Goal: Task Accomplishment & Management: Use online tool/utility

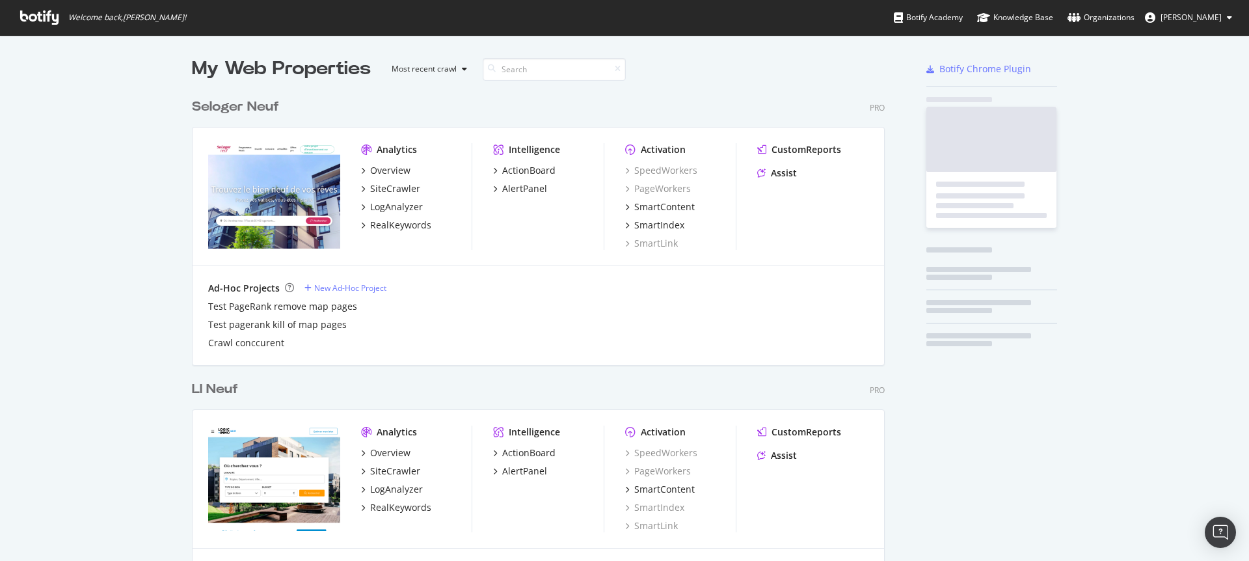
scroll to position [3675, 693]
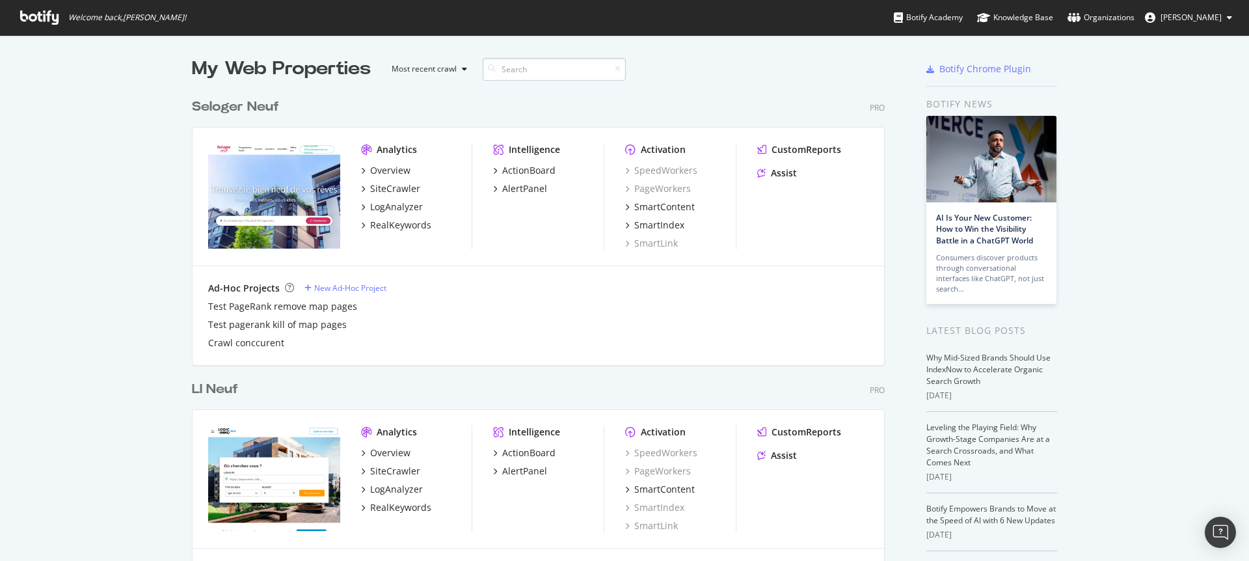
click at [532, 71] on input at bounding box center [554, 69] width 143 height 23
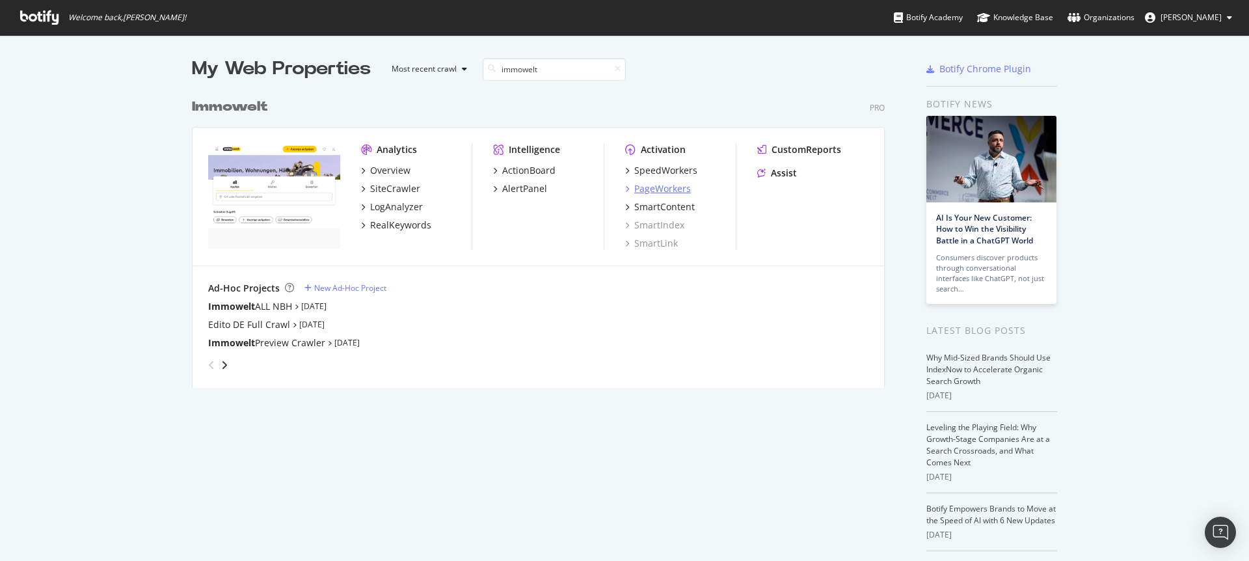
type input "immowelt"
click at [669, 189] on div "PageWorkers" at bounding box center [662, 188] width 57 height 13
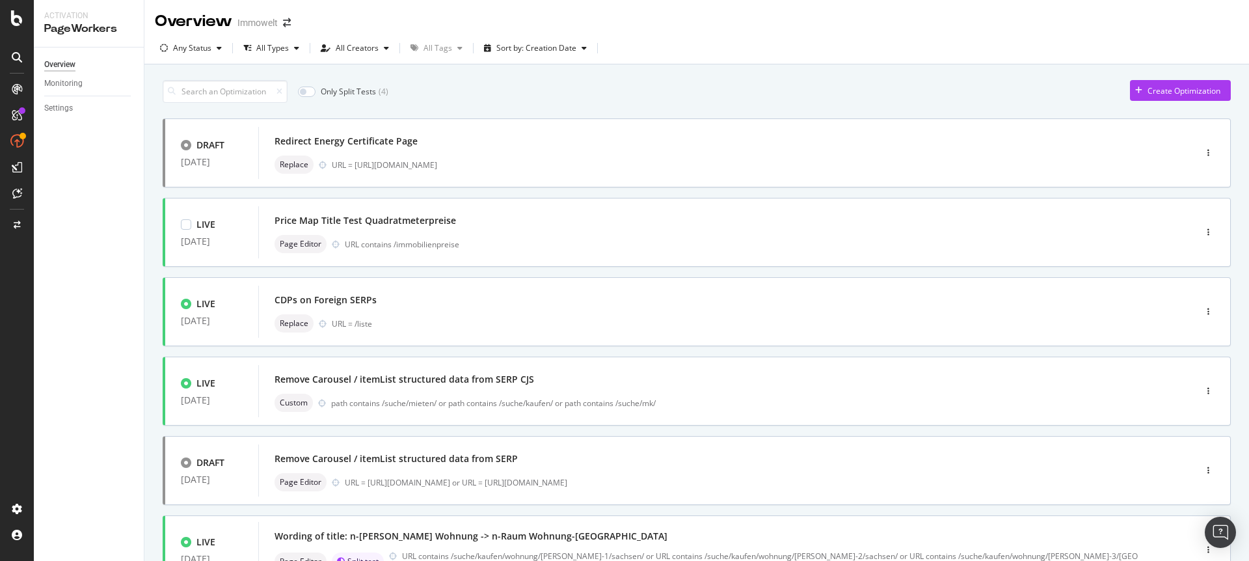
scroll to position [425, 0]
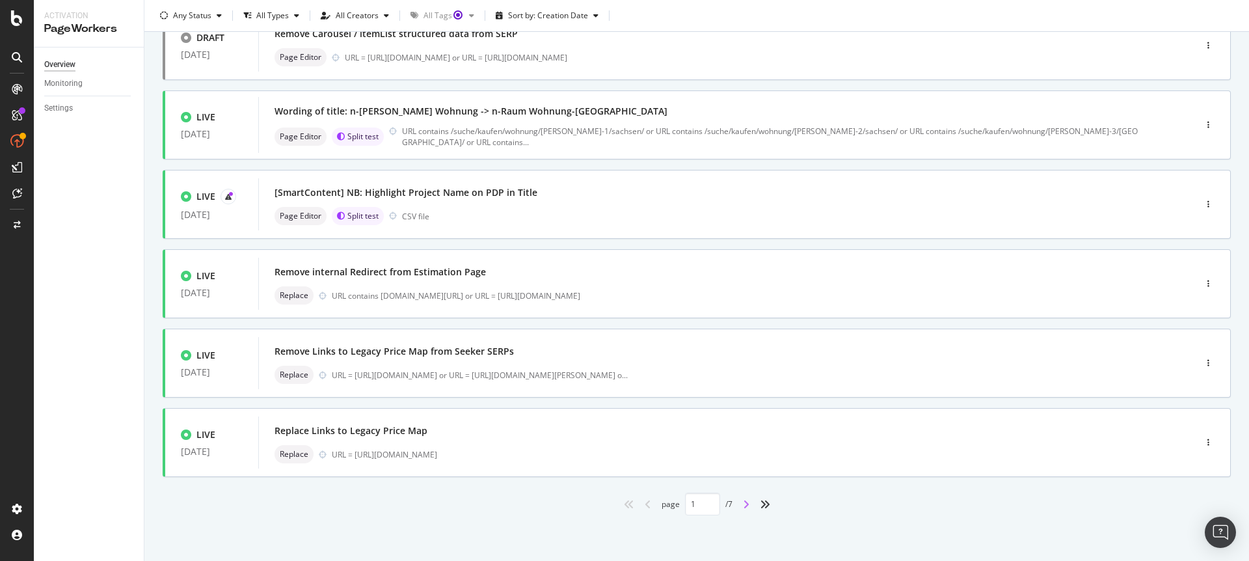
click at [743, 502] on icon "angle-right" at bounding box center [746, 504] width 7 height 10
type input "2"
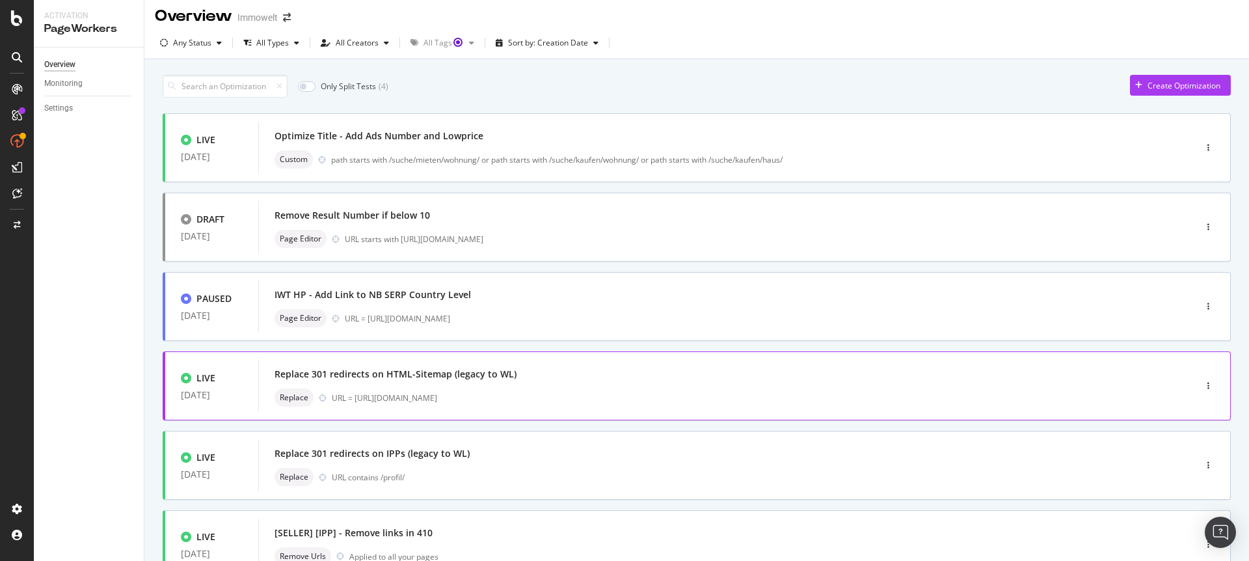
scroll to position [0, 0]
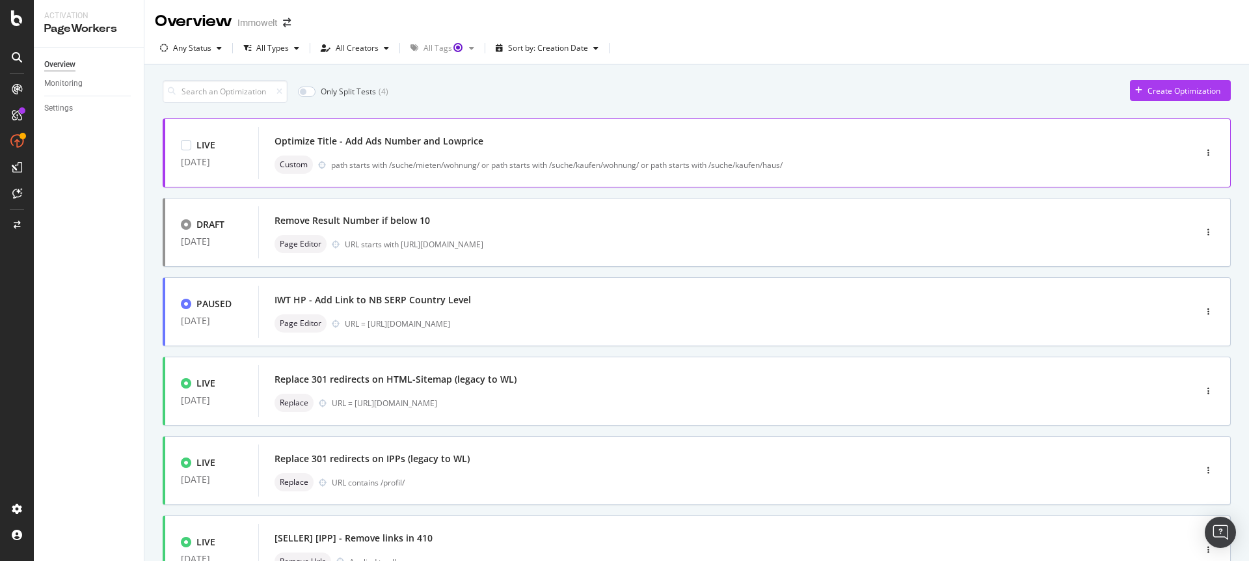
click at [631, 148] on div "Optimize Title - Add Ads Number and Lowprice" at bounding box center [707, 141] width 865 height 18
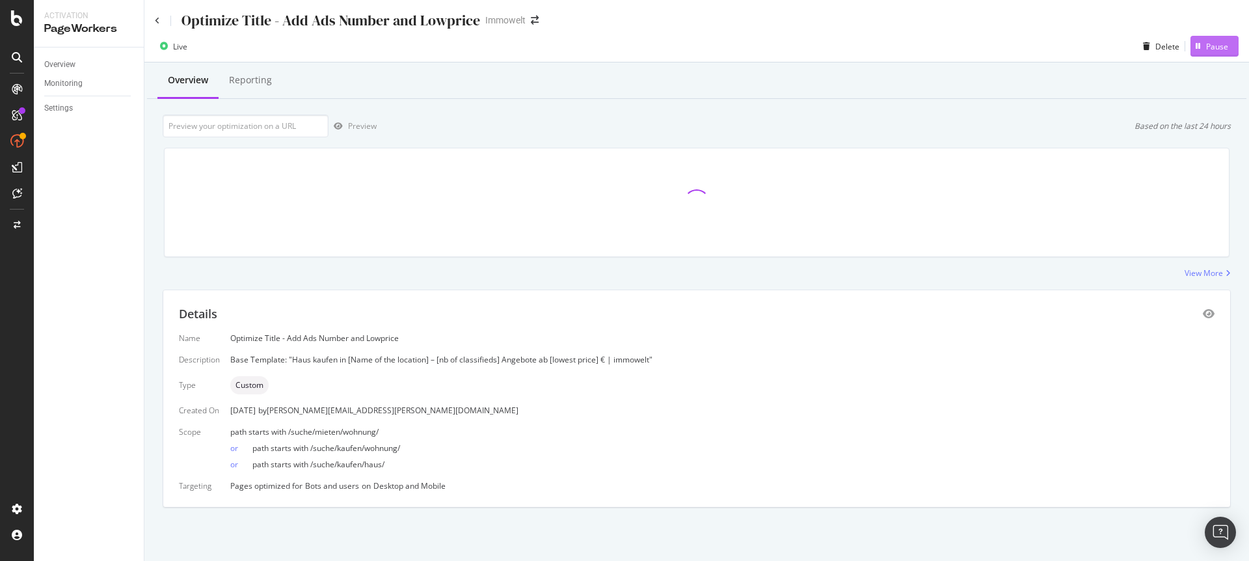
click at [1211, 44] on div "Pause" at bounding box center [1217, 46] width 22 height 11
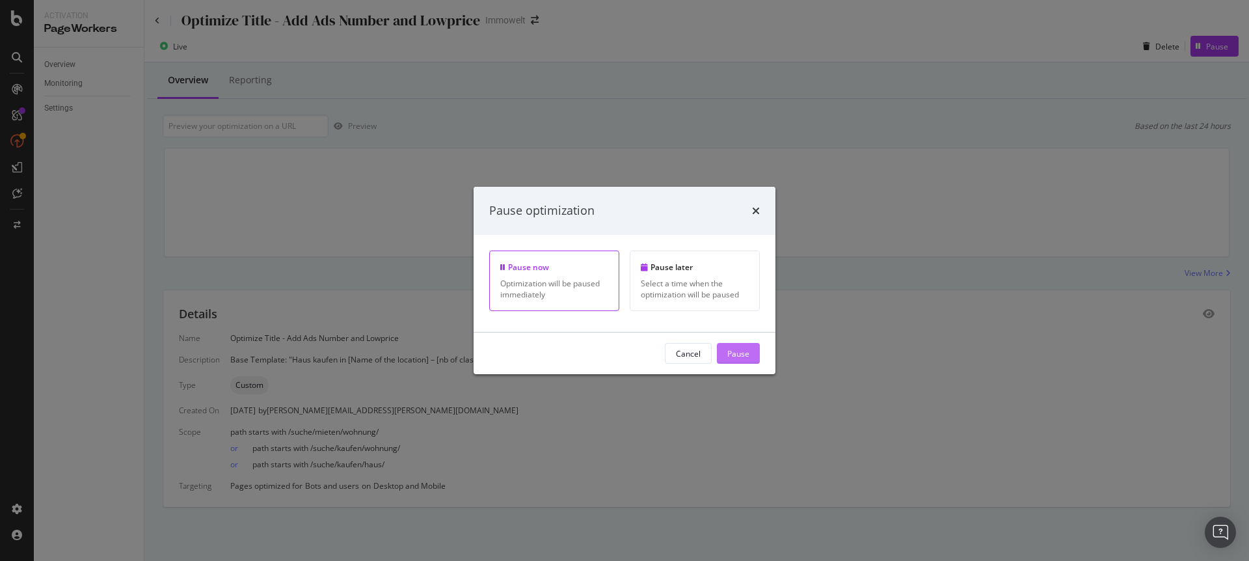
click at [744, 353] on div "Pause" at bounding box center [738, 352] width 22 height 11
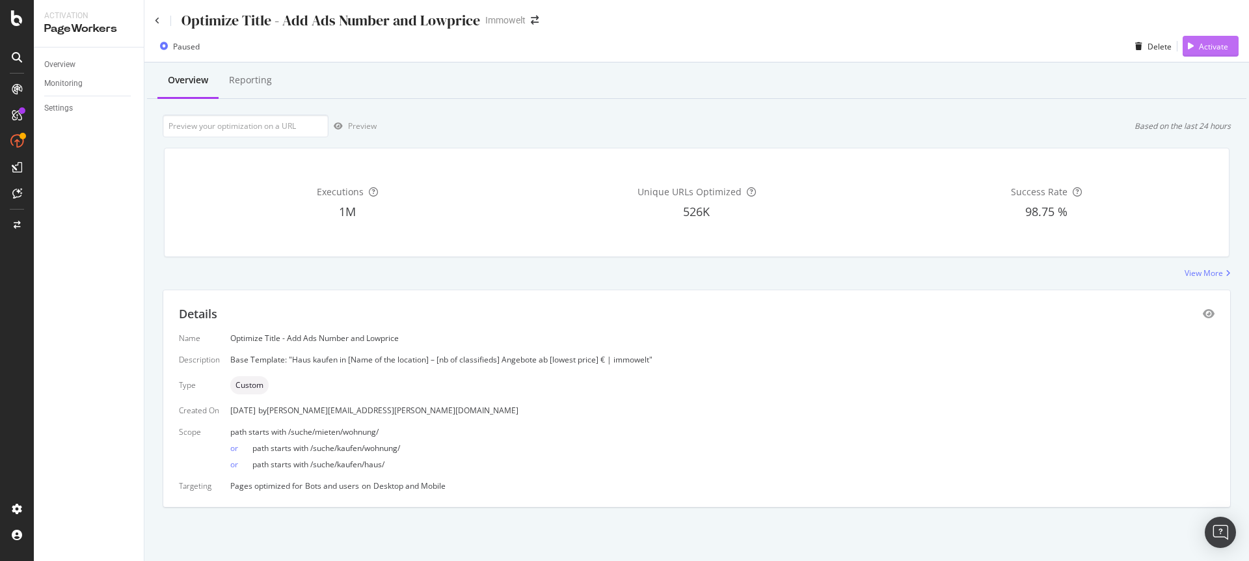
click at [1211, 42] on div "Activate" at bounding box center [1213, 46] width 29 height 11
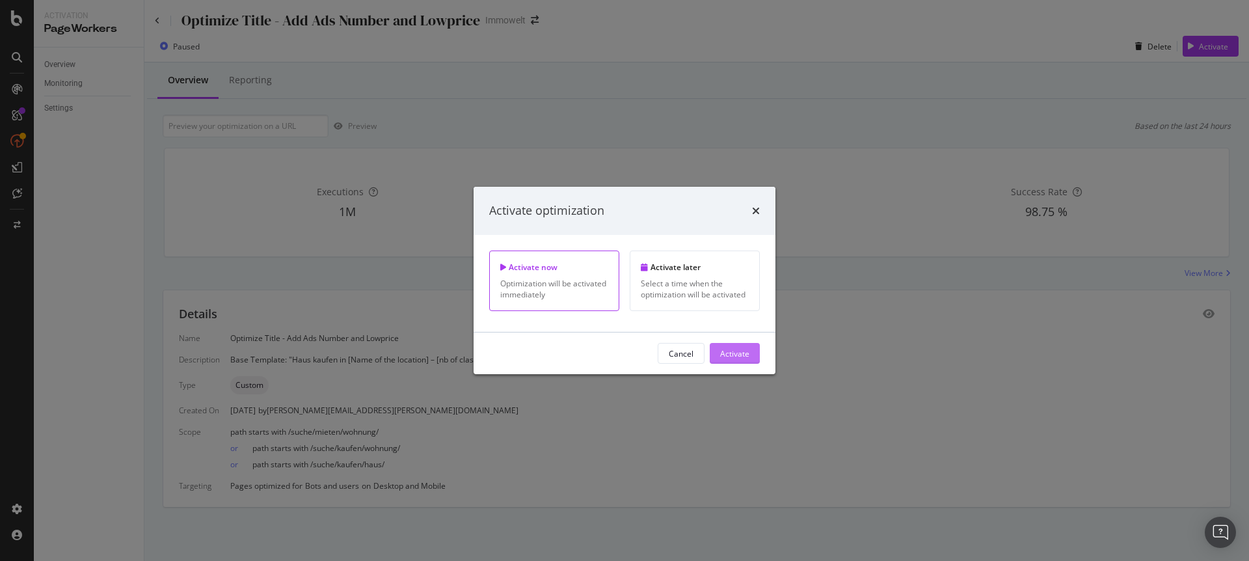
click at [746, 353] on div "Activate" at bounding box center [734, 352] width 29 height 11
